Goal: Register for event/course

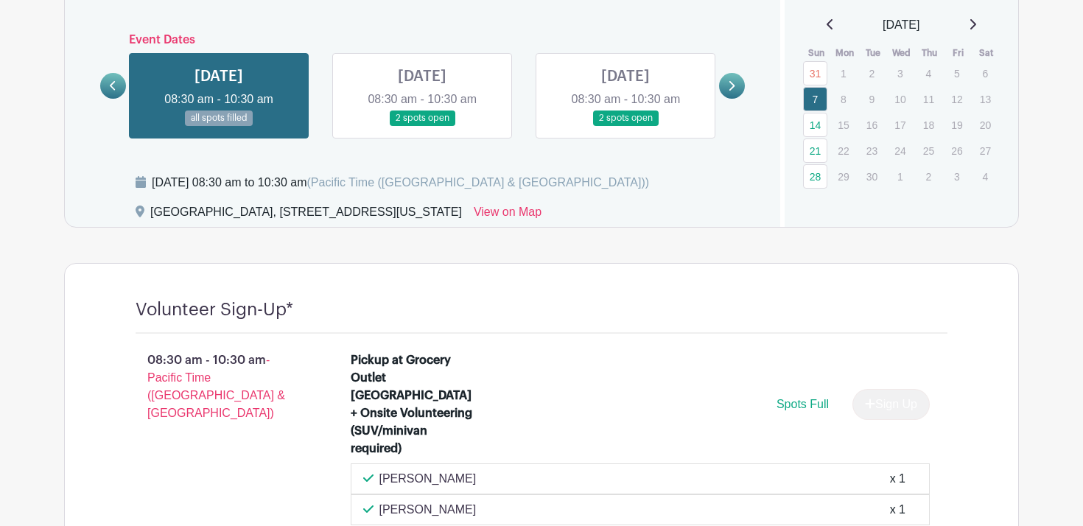
scroll to position [848, 0]
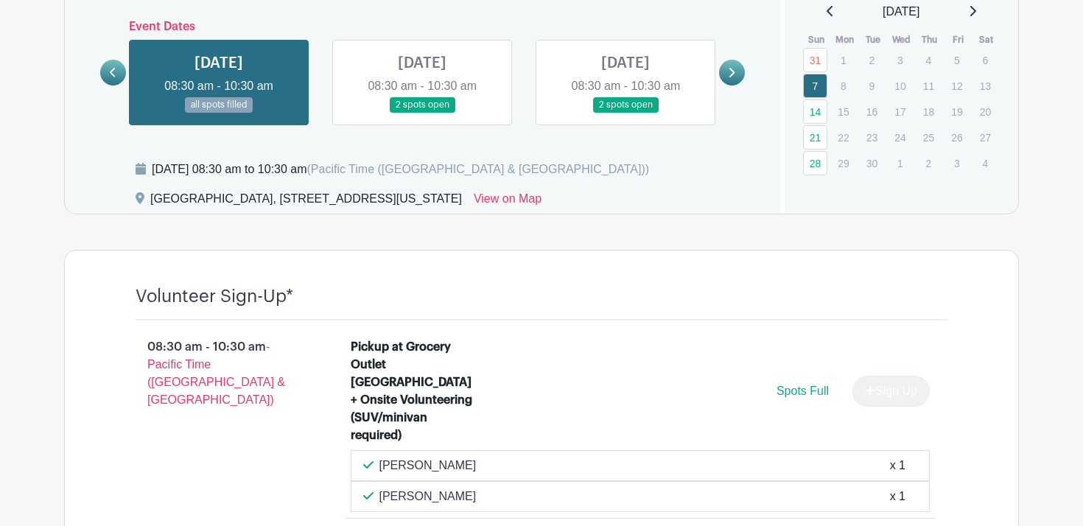
click at [733, 63] on link at bounding box center [732, 73] width 26 height 26
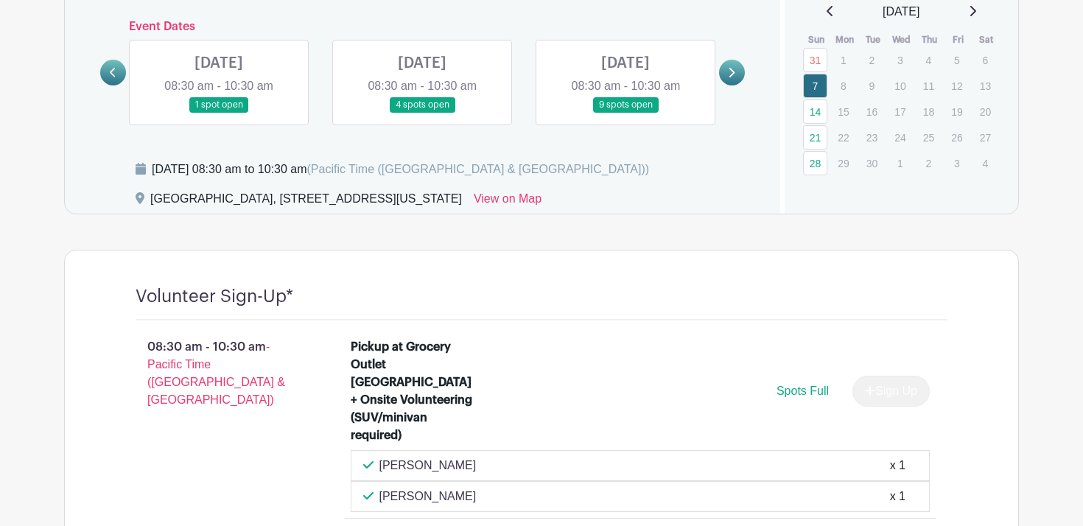
click at [733, 63] on link at bounding box center [732, 73] width 26 height 26
click at [422, 113] on link at bounding box center [422, 113] width 0 height 0
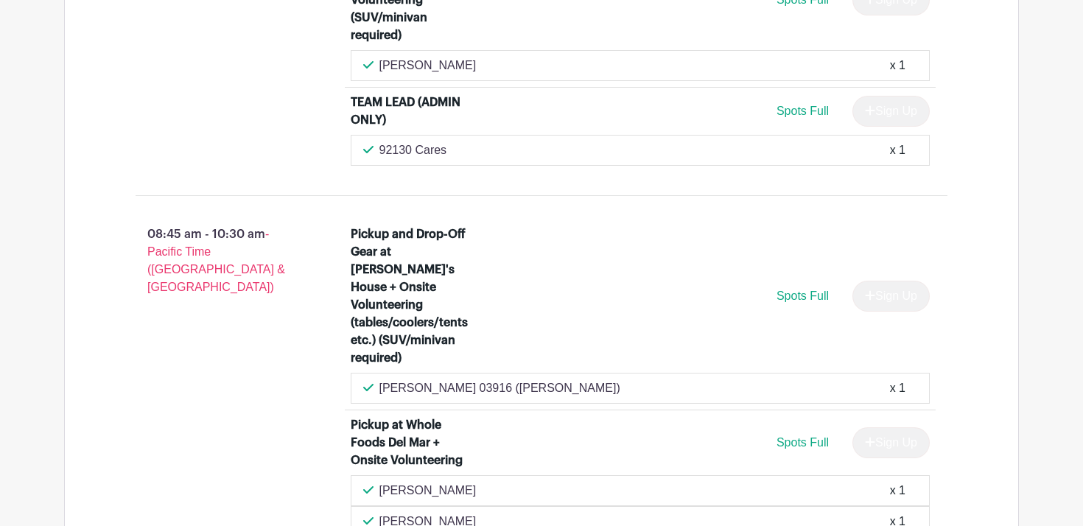
scroll to position [1425, 0]
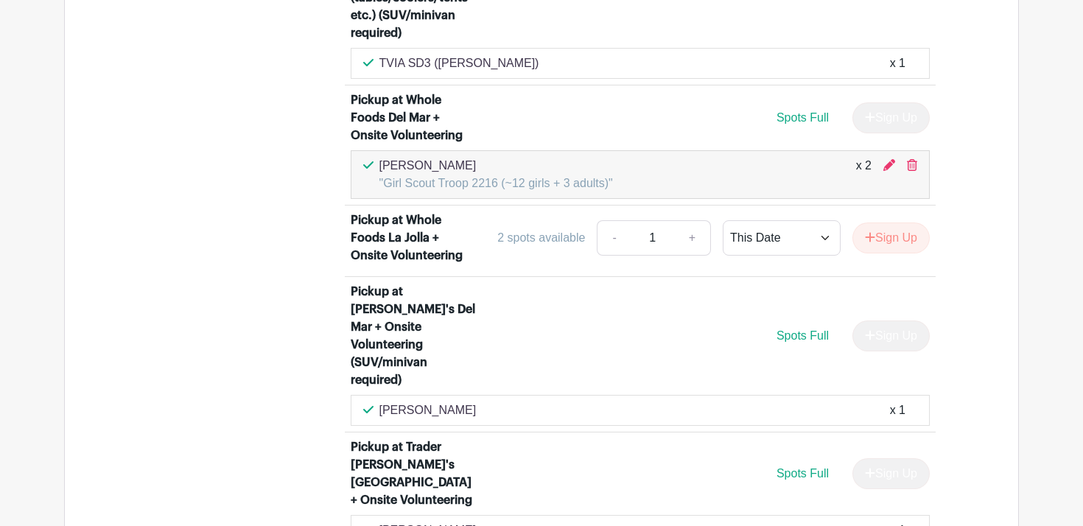
scroll to position [1733, 0]
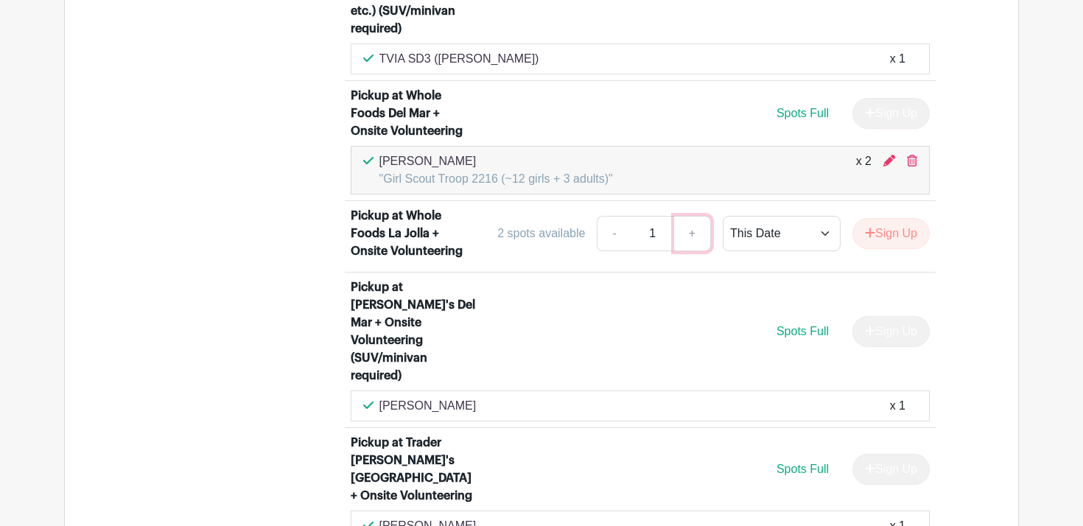
click at [688, 216] on link "+" at bounding box center [692, 233] width 37 height 35
type input "2"
click at [872, 218] on button "Sign Up" at bounding box center [891, 233] width 77 height 31
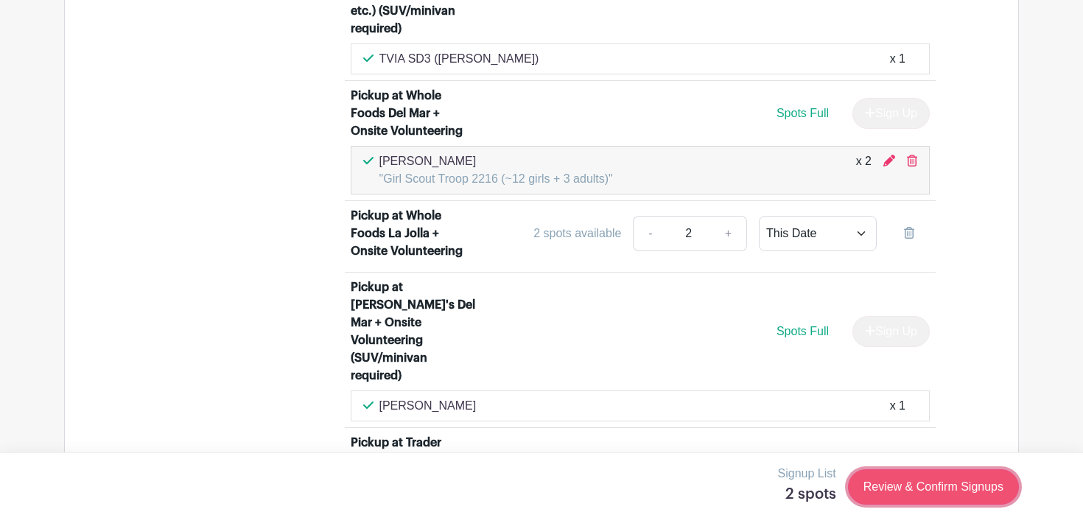
click at [886, 493] on link "Review & Confirm Signups" at bounding box center [933, 486] width 171 height 35
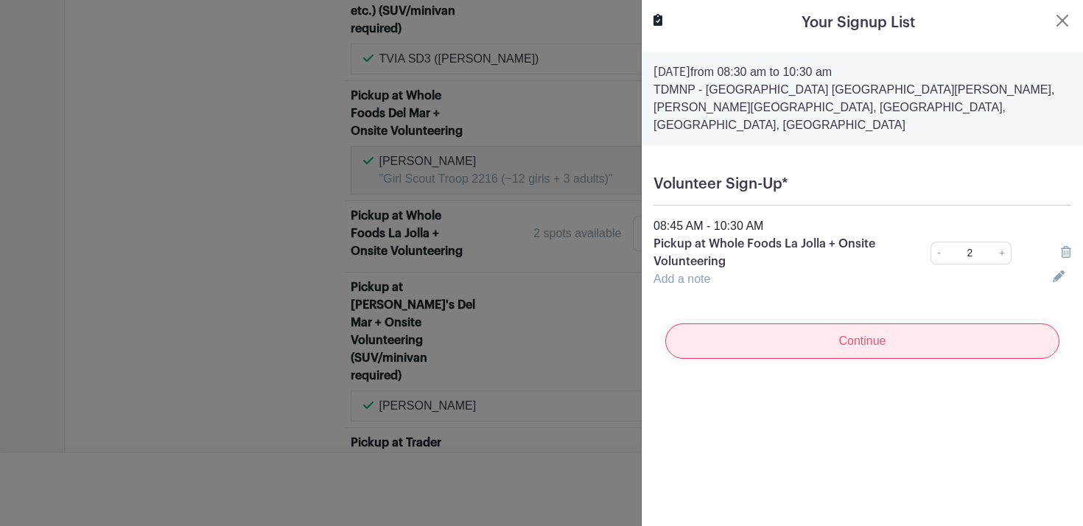
click at [873, 328] on input "Continue" at bounding box center [862, 341] width 394 height 35
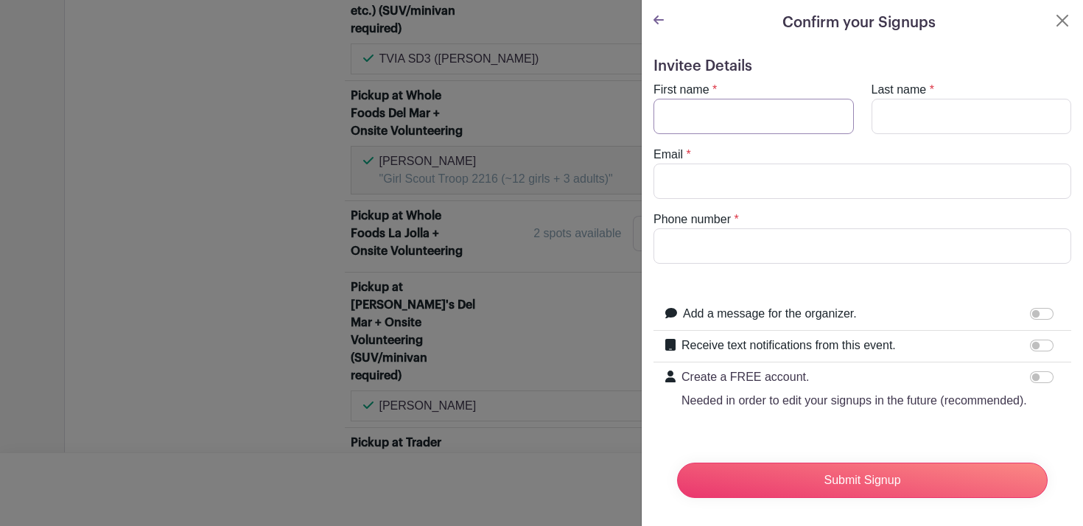
click at [783, 119] on input "First name" at bounding box center [754, 116] width 200 height 35
type input "[PERSON_NAME]"
type input "Vidinghoff"
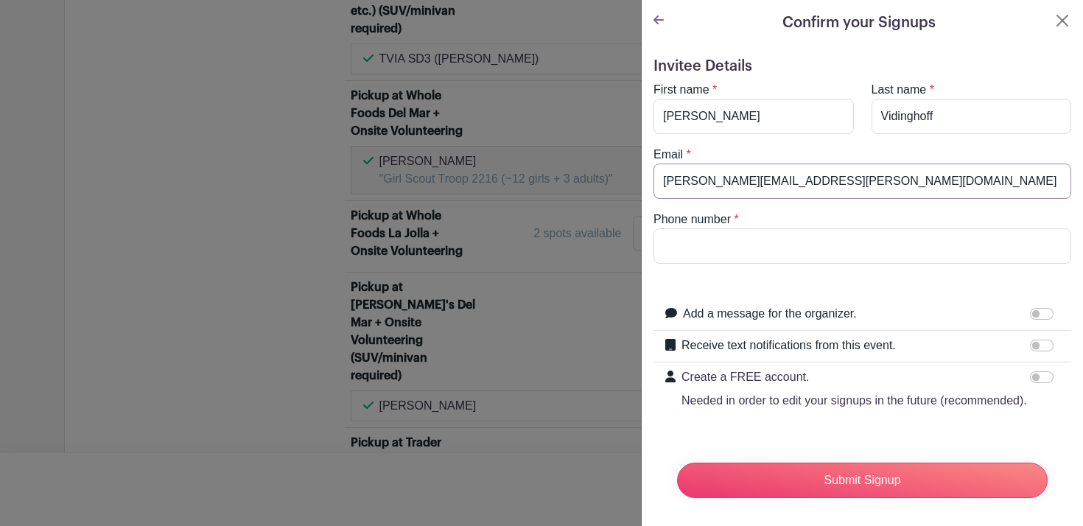
type input "[PERSON_NAME][EMAIL_ADDRESS][PERSON_NAME][DOMAIN_NAME]"
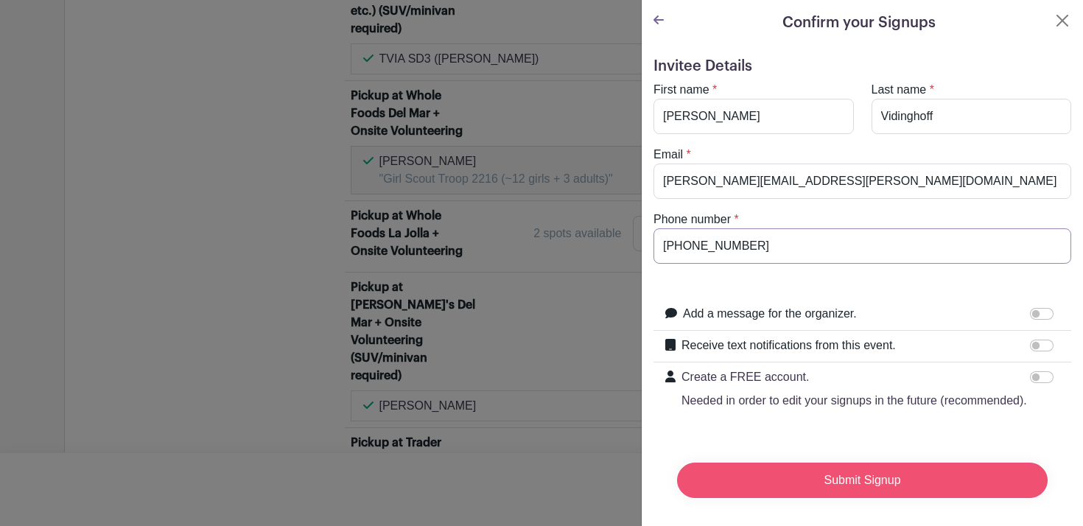
type input "[PHONE_NUMBER]"
click at [873, 481] on input "Submit Signup" at bounding box center [862, 480] width 371 height 35
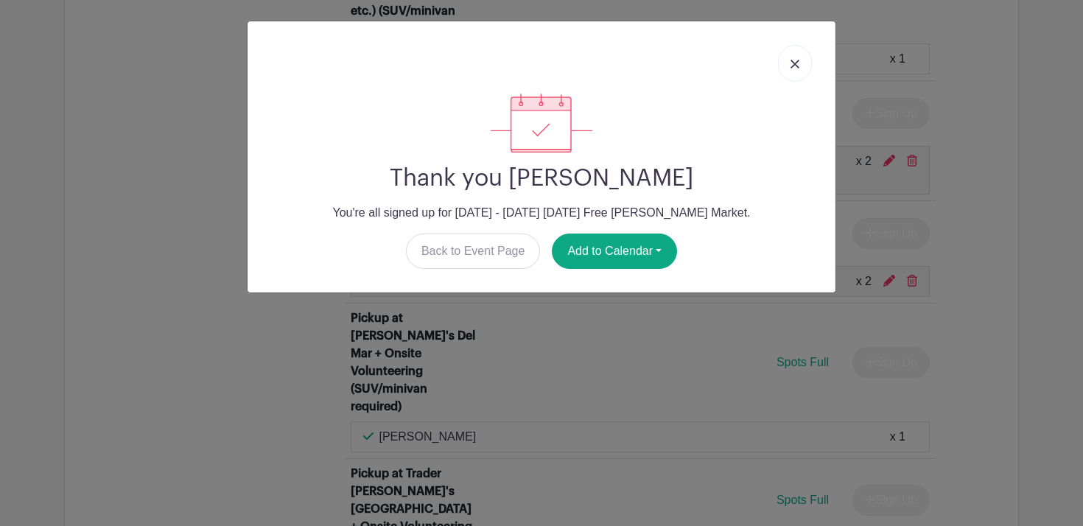
click at [797, 66] on img at bounding box center [795, 64] width 9 height 9
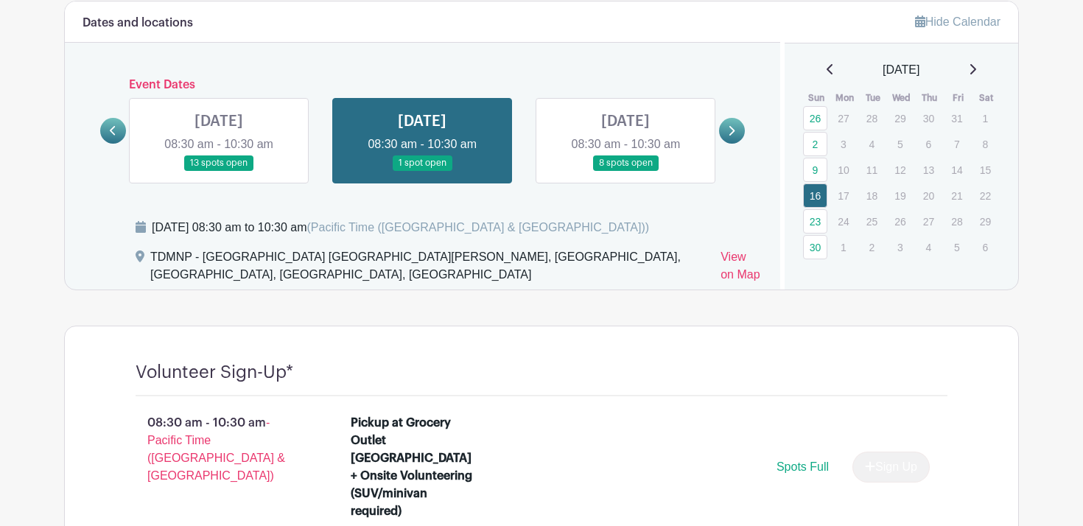
scroll to position [793, 0]
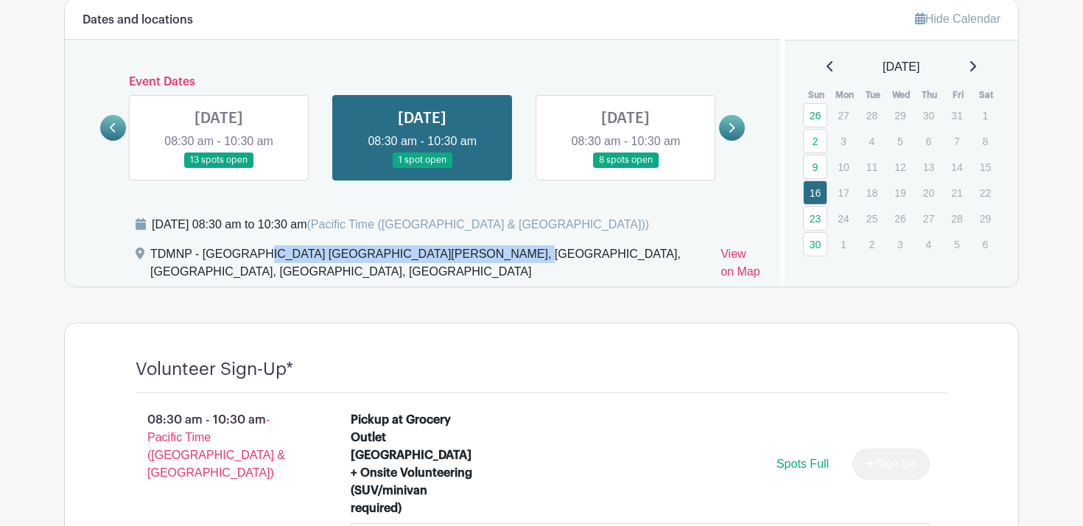
drag, startPoint x: 463, startPoint y: 254, endPoint x: 204, endPoint y: 254, distance: 258.7
click at [204, 254] on div "TDMNP - [GEOGRAPHIC_DATA] [GEOGRAPHIC_DATA][PERSON_NAME], [GEOGRAPHIC_DATA], [G…" at bounding box center [429, 265] width 559 height 41
copy div "Cross Streets [GEOGRAPHIC_DATA][PERSON_NAME],"
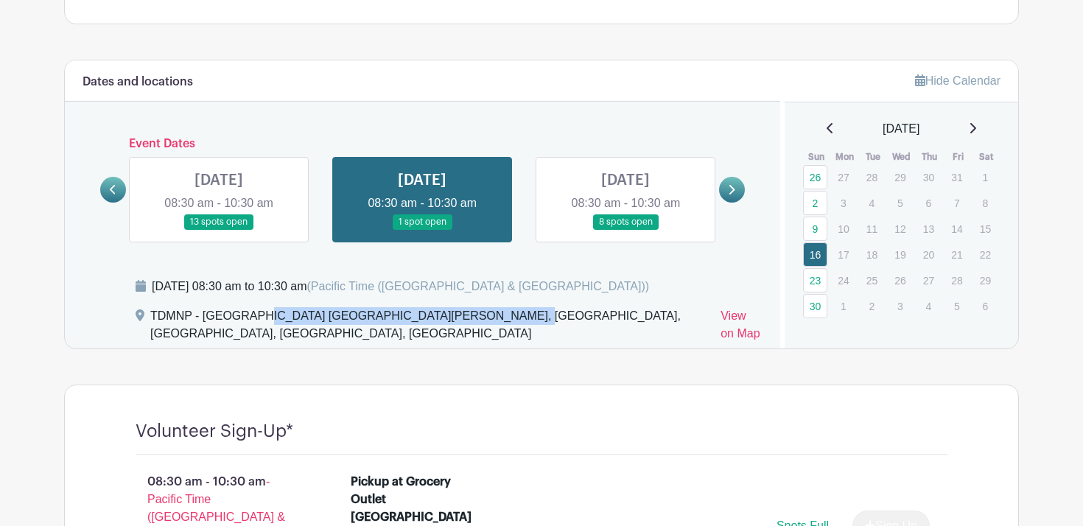
scroll to position [606, 0]
